Goal: Information Seeking & Learning: Check status

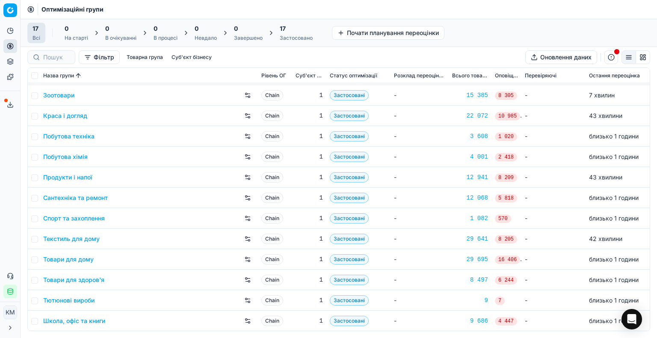
scroll to position [15, 0]
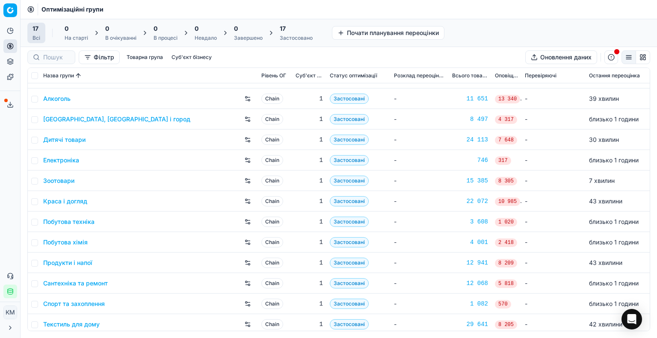
click at [72, 202] on link "Краса і догляд" at bounding box center [65, 201] width 44 height 9
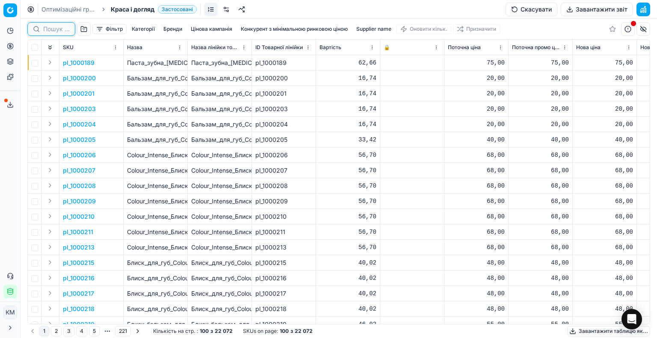
click at [56, 25] on input at bounding box center [56, 29] width 27 height 9
paste input "1335828"
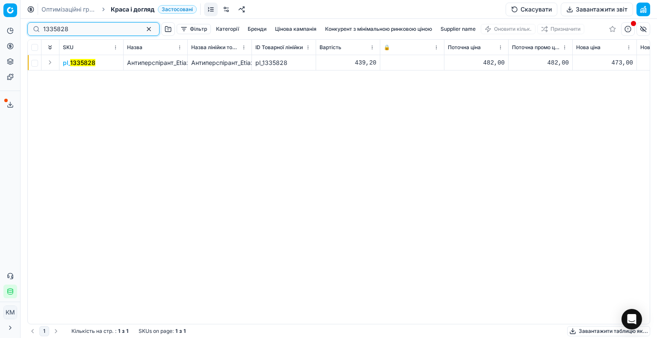
type input "1335828"
click at [75, 59] on mark "1335828" at bounding box center [82, 62] width 25 height 7
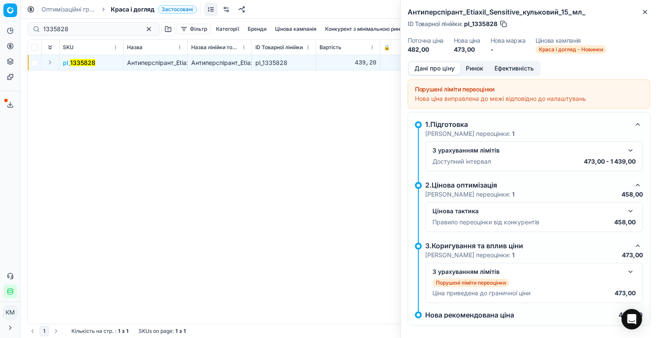
scroll to position [7, 0]
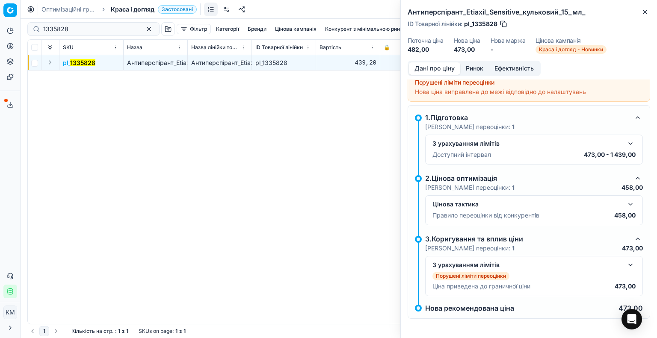
click at [474, 72] on button "Ринок" at bounding box center [474, 68] width 29 height 12
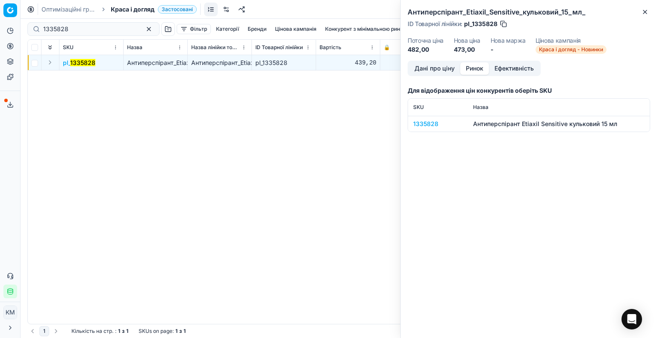
click at [429, 123] on div "1335828" at bounding box center [438, 124] width 50 height 9
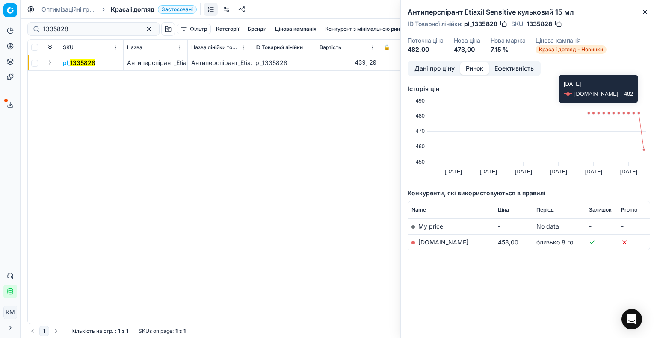
click at [439, 66] on button "Дані про ціну" at bounding box center [434, 68] width 51 height 12
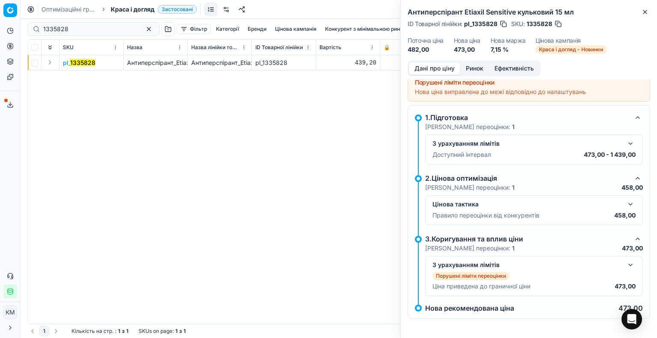
scroll to position [0, 0]
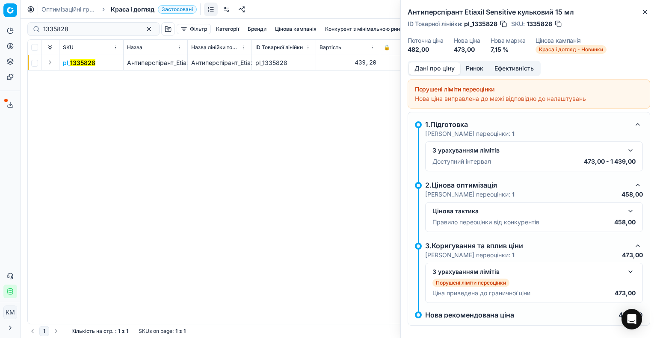
click at [476, 92] on div "Порушені ліміти переоцінки" at bounding box center [529, 89] width 228 height 9
click at [507, 144] on div "З урахуванням лімітів Доступний інтервал 473,00 - 1 439,00" at bounding box center [534, 157] width 218 height 30
click at [536, 155] on div "З урахуванням лімітів" at bounding box center [534, 150] width 203 height 10
click at [633, 125] on button "button" at bounding box center [638, 124] width 10 height 10
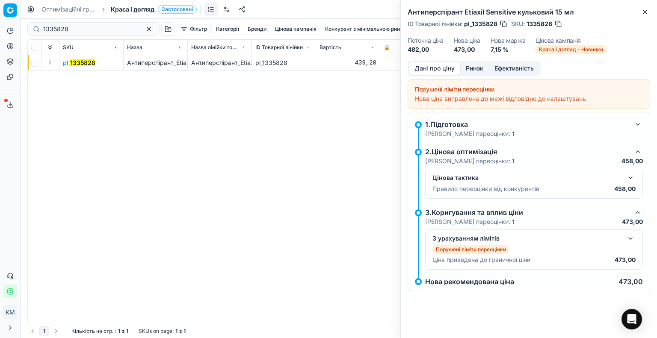
click at [503, 291] on div "1.Підготовка Кроки переоцінки: 1 2.Цінова оптимізація Кроки переоцінки: 1 458,0…" at bounding box center [529, 202] width 243 height 181
click at [497, 262] on p "Ціна приведена до граничної ціни" at bounding box center [482, 260] width 98 height 9
click at [630, 239] on button "button" at bounding box center [631, 239] width 10 height 10
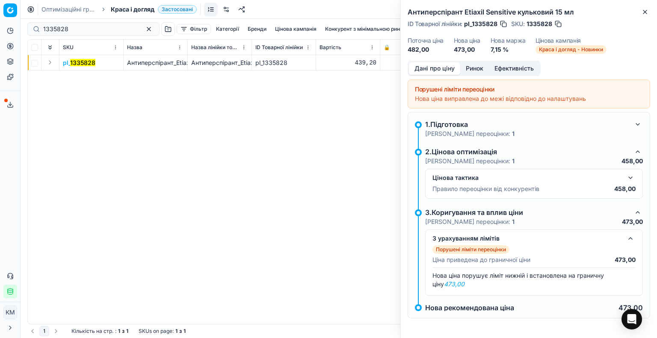
click at [501, 173] on div "Цінова тактика" at bounding box center [534, 178] width 203 height 10
click at [504, 185] on p "Правило переоцінки від конкурентів" at bounding box center [486, 189] width 107 height 9
click at [641, 123] on button "button" at bounding box center [638, 124] width 10 height 10
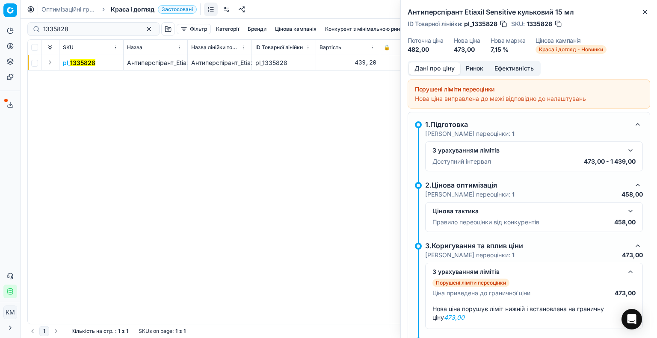
scroll to position [33, 0]
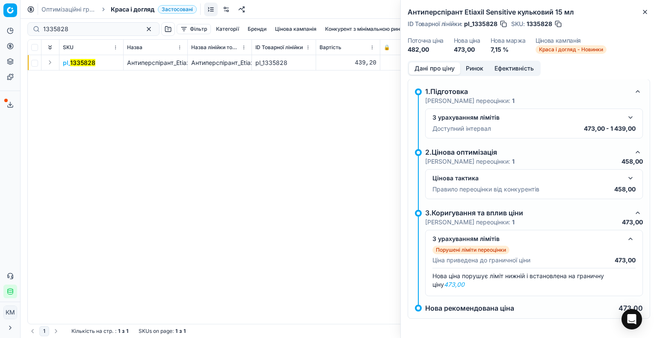
click at [481, 249] on p "Порушені ліміти переоцінки" at bounding box center [471, 250] width 70 height 7
click at [467, 182] on div "Цінова тактика" at bounding box center [534, 178] width 203 height 10
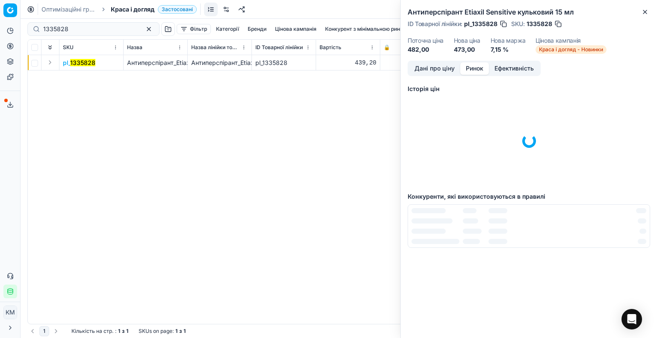
click at [474, 73] on button "Ринок" at bounding box center [474, 68] width 29 height 12
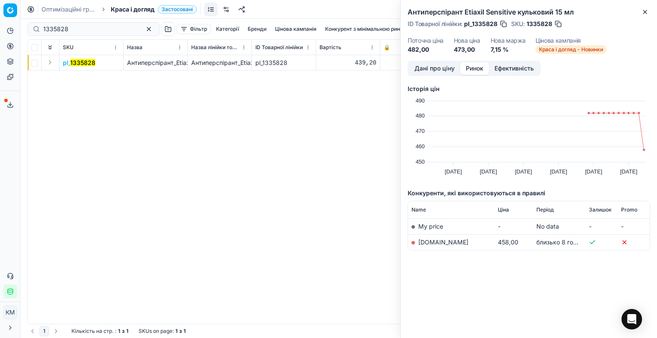
click at [492, 73] on button "Ефективність" at bounding box center [514, 68] width 50 height 12
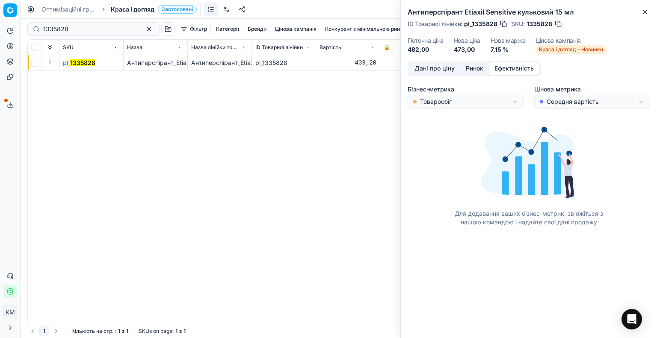
click at [406, 75] on div "Дані про ціну Ринок Ефективність Бізнес-метрика Товарообіг Цінова метрика Серед…" at bounding box center [529, 166] width 256 height 211
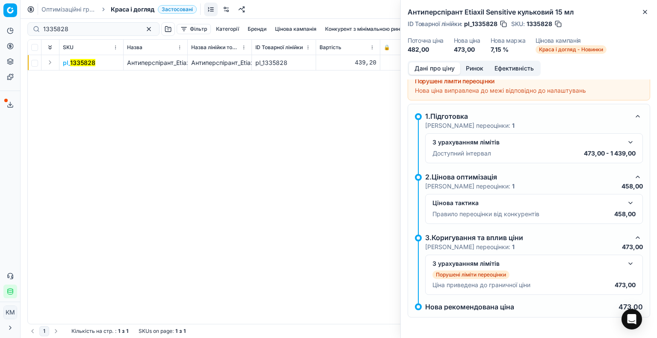
click at [428, 71] on button "Дані про ціну" at bounding box center [434, 68] width 51 height 12
